Goal: Use online tool/utility: Utilize a website feature to perform a specific function

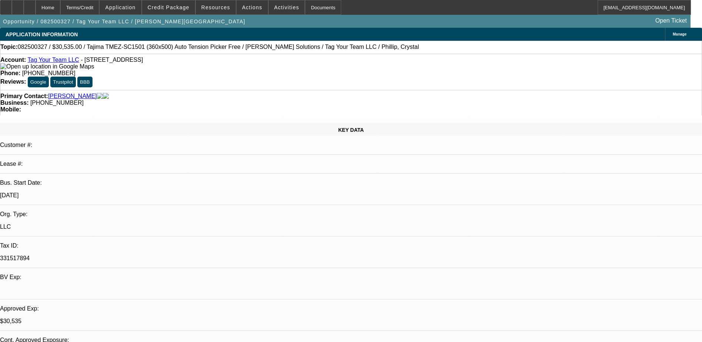
select select "0"
select select "2"
select select "0.1"
select select "4"
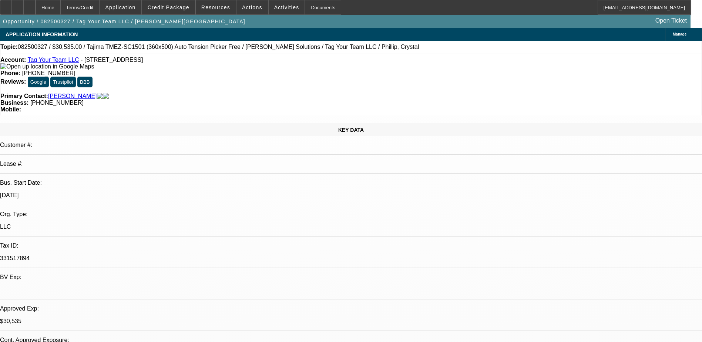
select select "0"
select select "2"
select select "0"
select select "6"
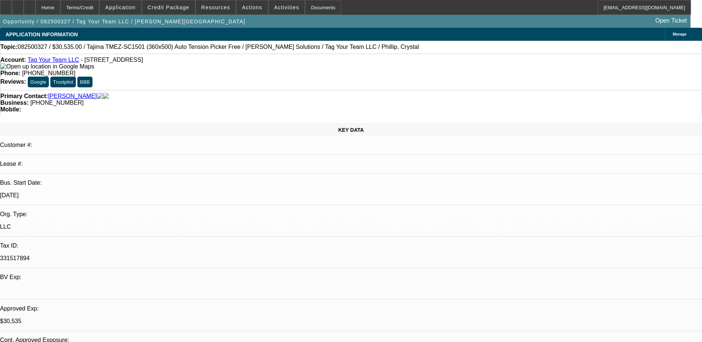
select select "0"
select select "2"
select select "0.1"
select select "4"
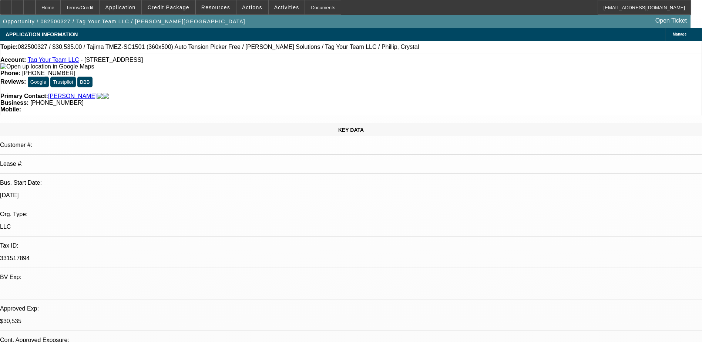
select select "0"
select select "2"
select select "0"
select select "6"
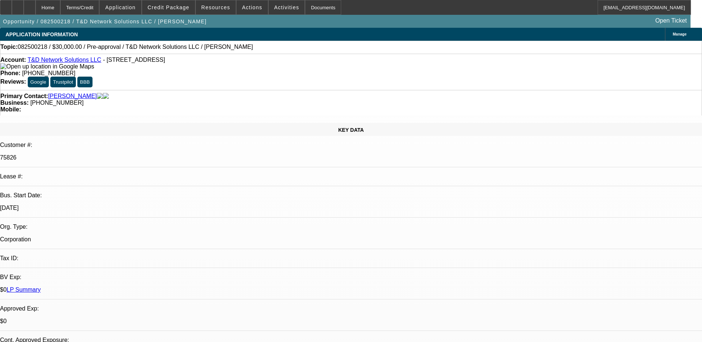
select select "0"
select select "2"
select select "0.1"
select select "4"
